Goal: Navigation & Orientation: Go to known website

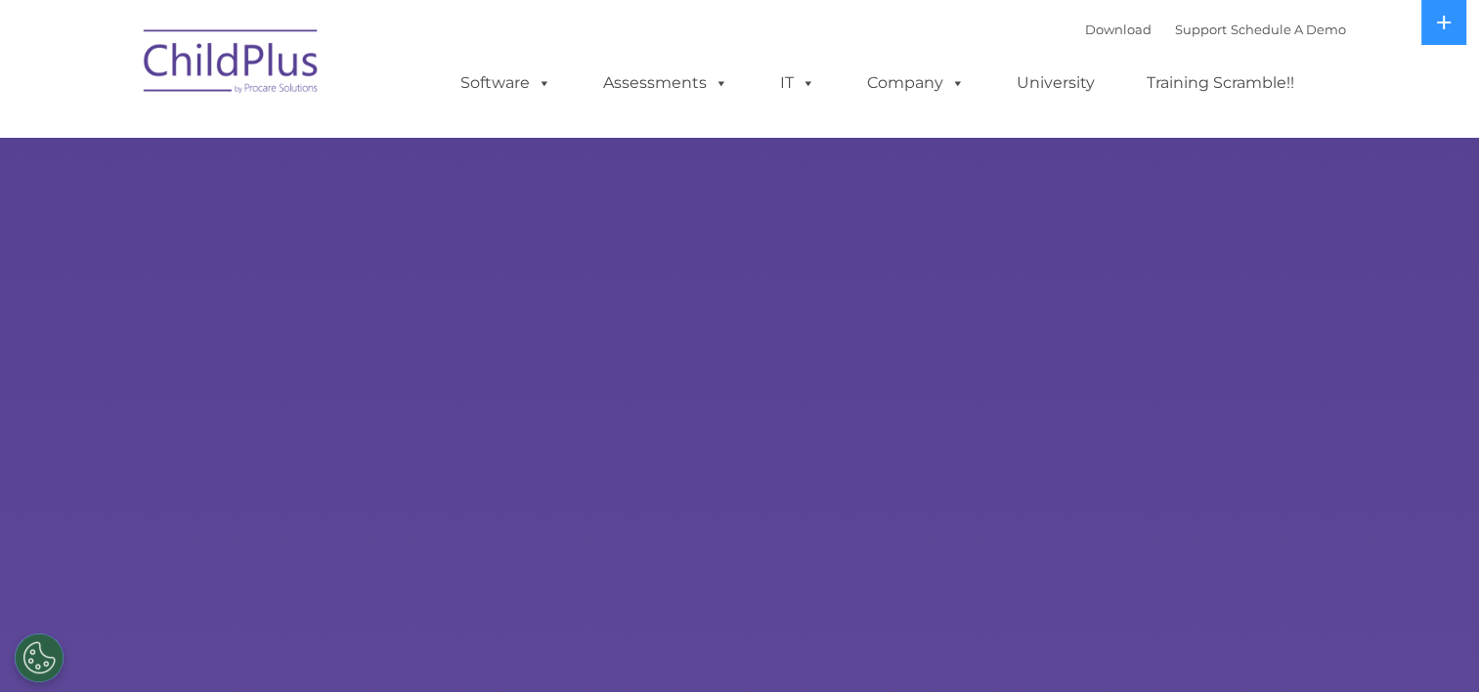
select select "MEDIUM"
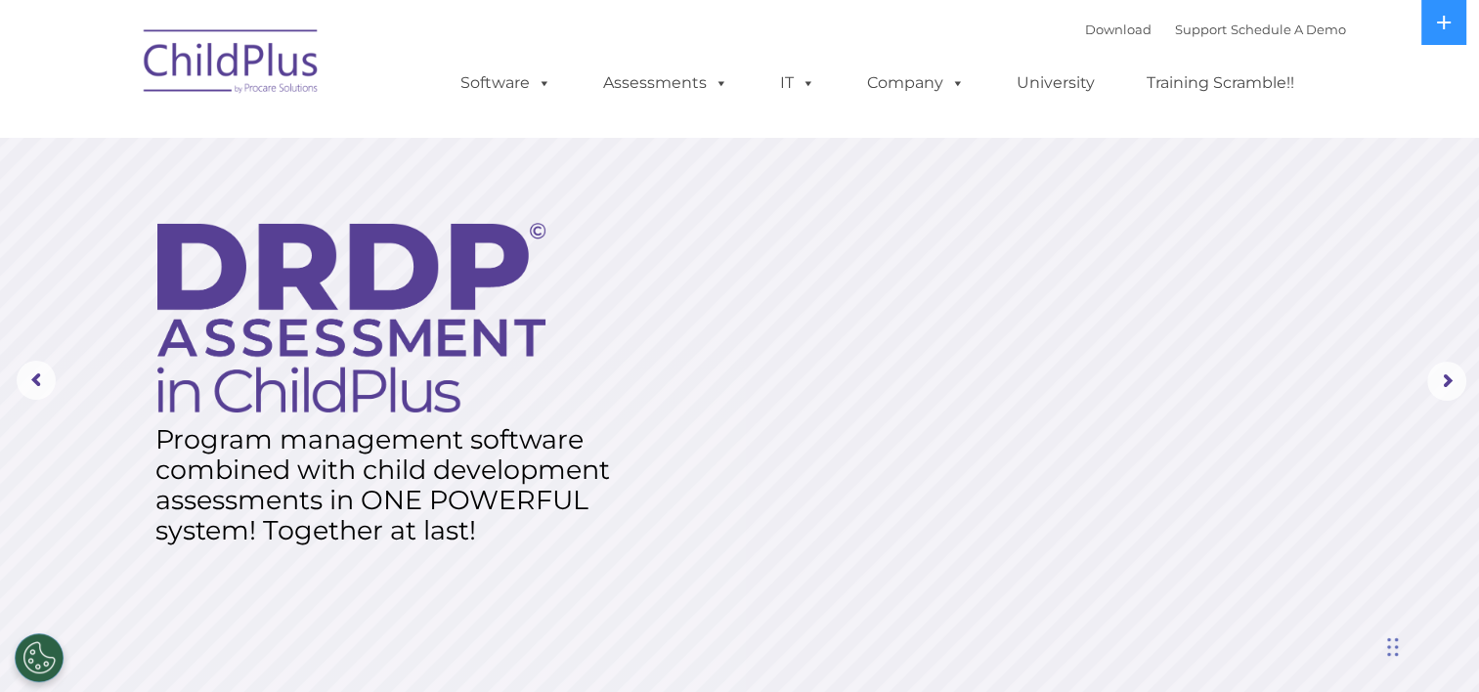
click at [277, 77] on img at bounding box center [232, 65] width 196 height 98
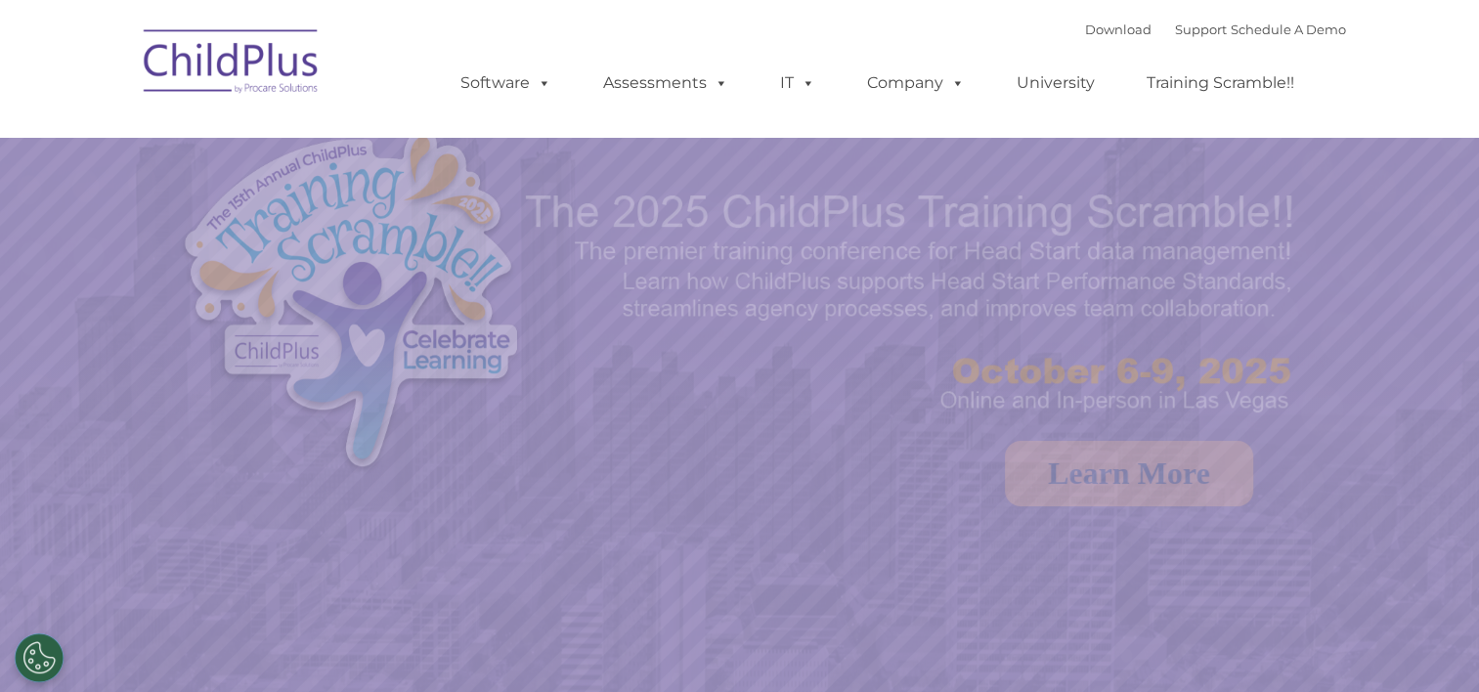
select select "MEDIUM"
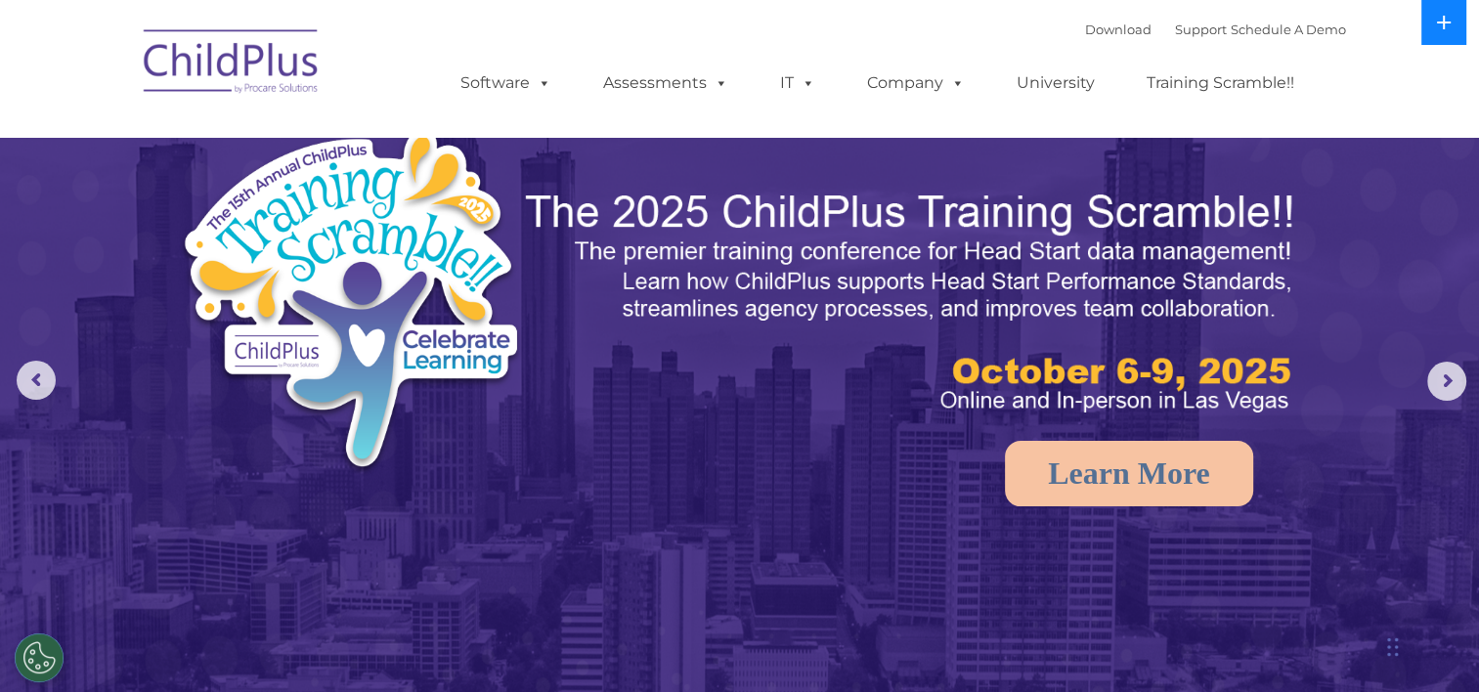
click at [1447, 24] on icon at bounding box center [1444, 23] width 16 height 16
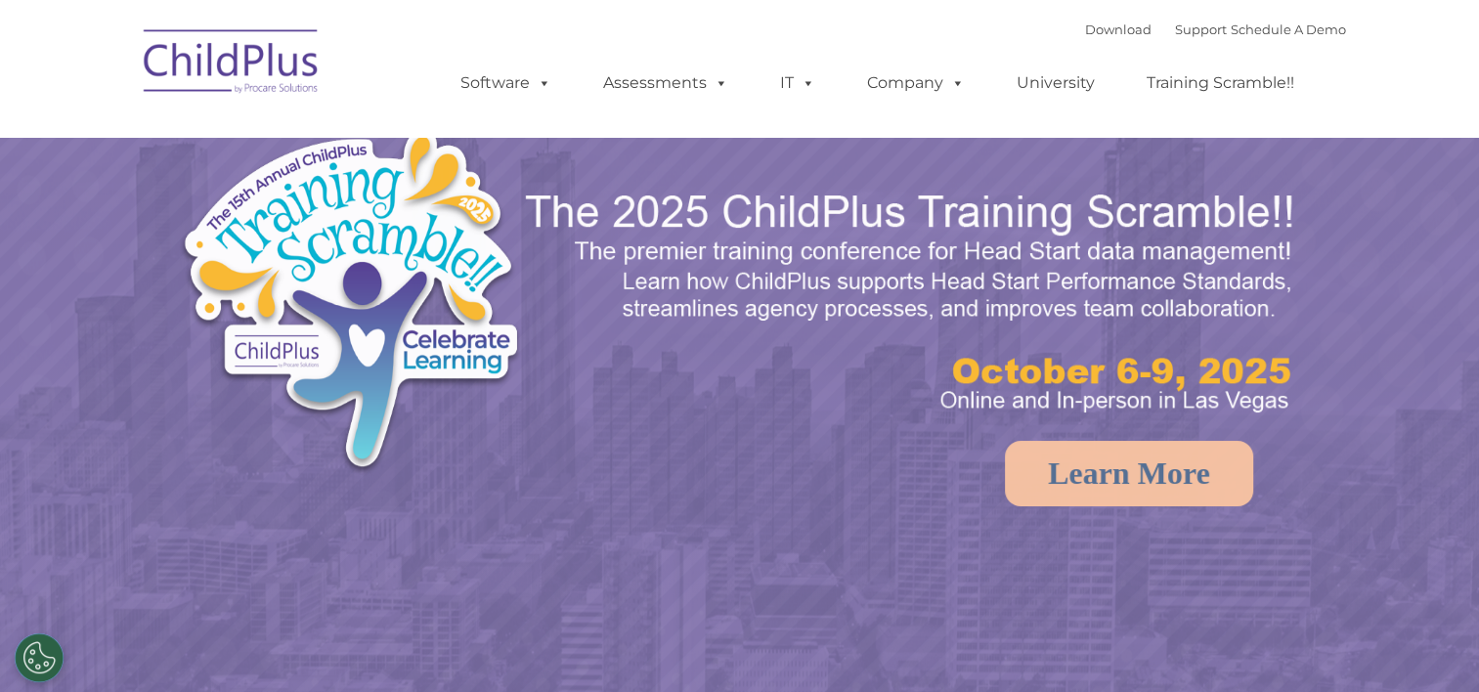
select select "MEDIUM"
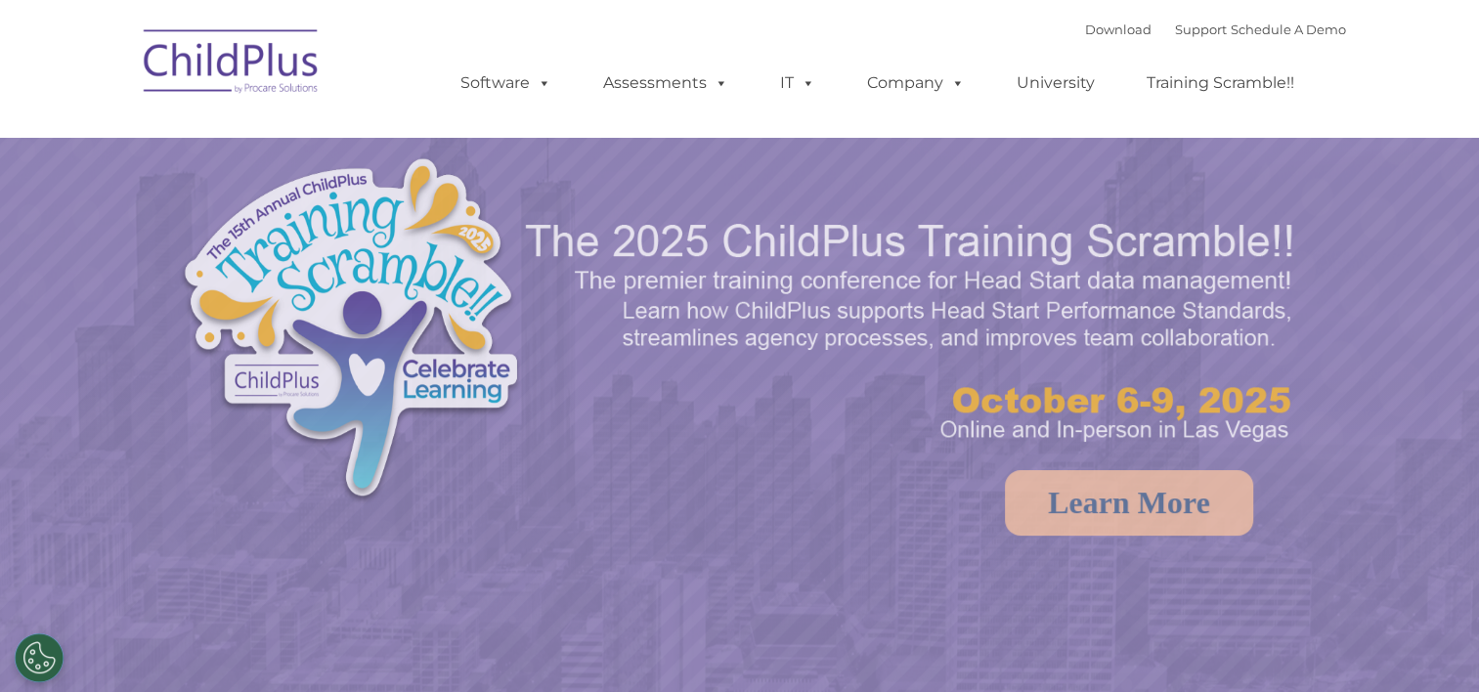
select select "MEDIUM"
